Goal: Register for event/course

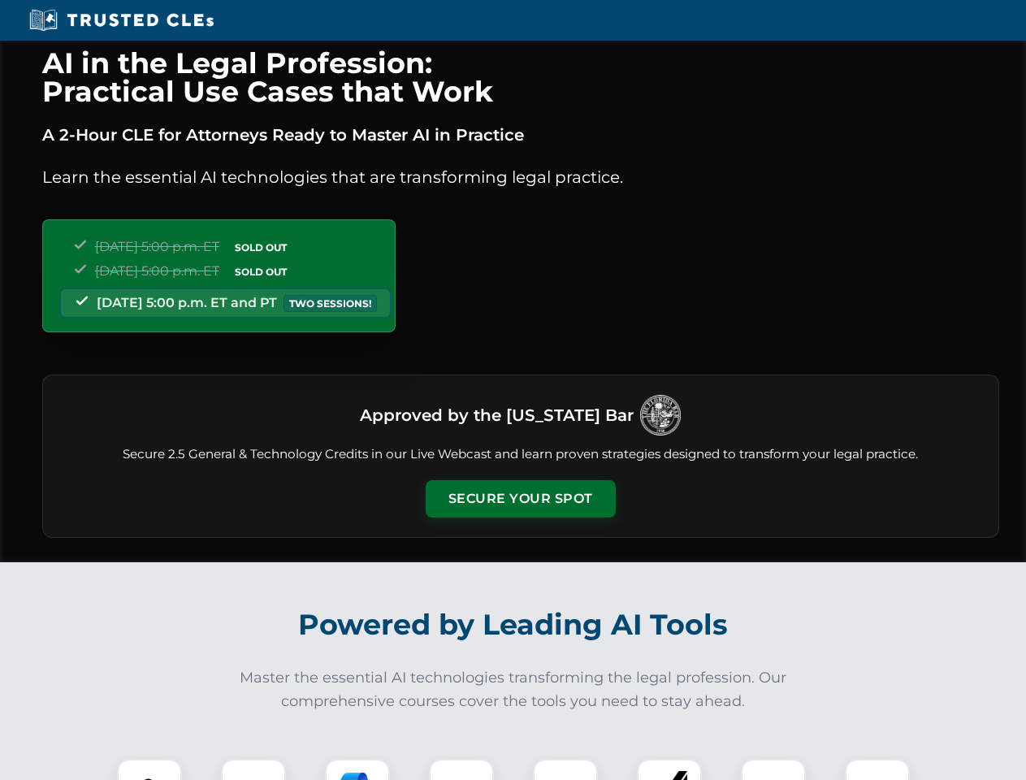
click at [520, 499] on button "Secure Your Spot" at bounding box center [521, 498] width 190 height 37
click at [149, 769] on img at bounding box center [149, 791] width 47 height 47
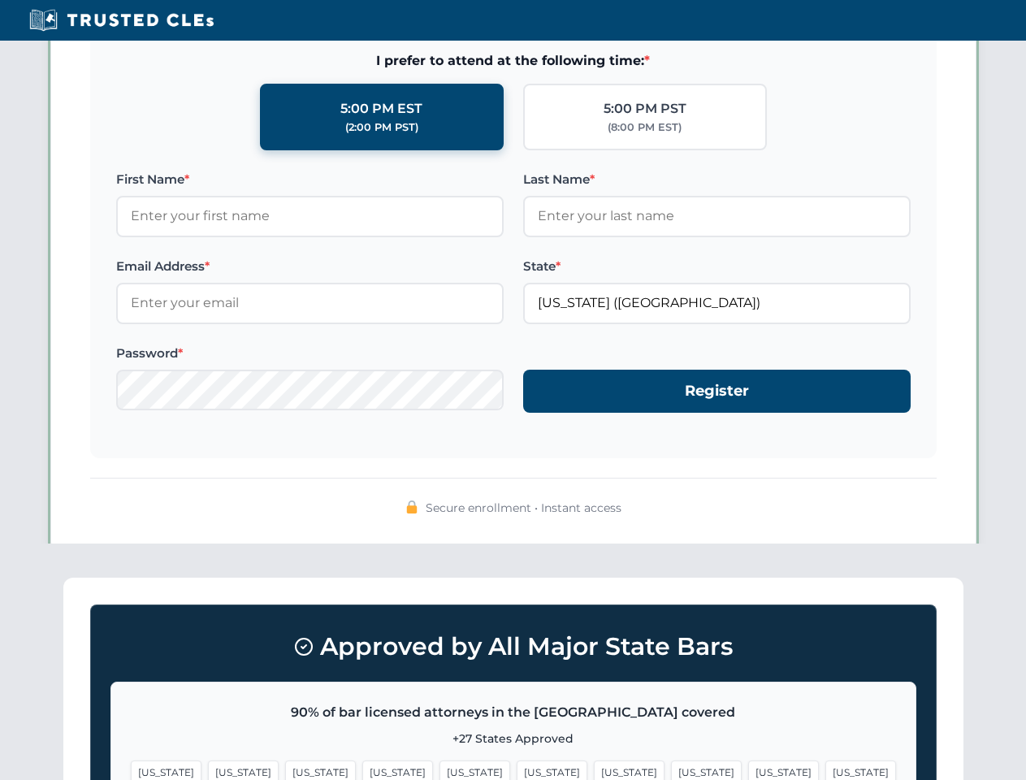
click at [594, 769] on span "[US_STATE]" at bounding box center [629, 772] width 71 height 24
click at [748, 769] on span "[US_STATE]" at bounding box center [783, 772] width 71 height 24
